Goal: Check status: Check status

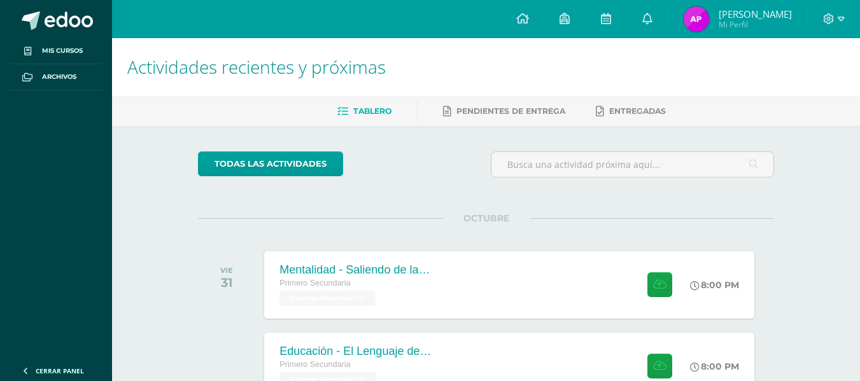
click at [692, 18] on img at bounding box center [696, 18] width 25 height 25
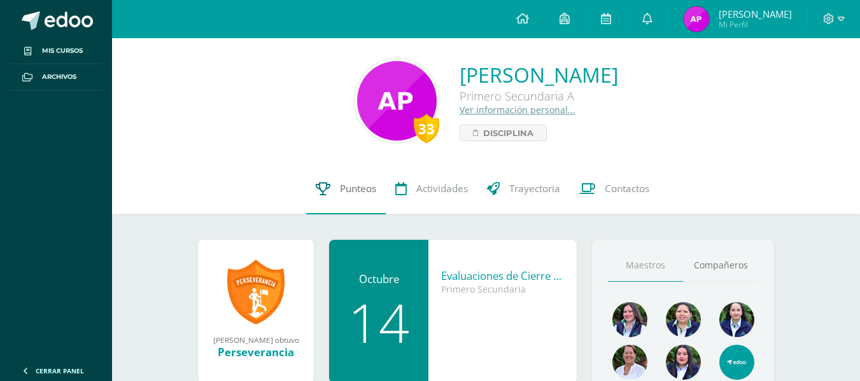
click at [371, 213] on link "Punteos" at bounding box center [346, 189] width 80 height 51
